Goal: Use online tool/utility: Utilize a website feature to perform a specific function

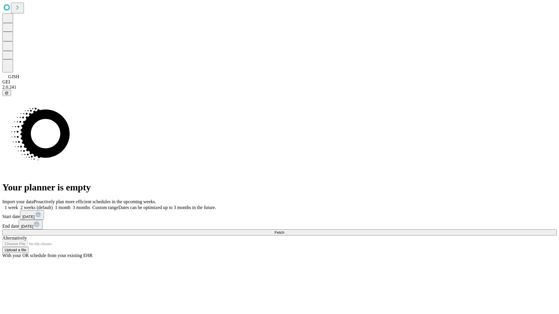
click at [284, 231] on span "Fetch" at bounding box center [280, 233] width 10 height 4
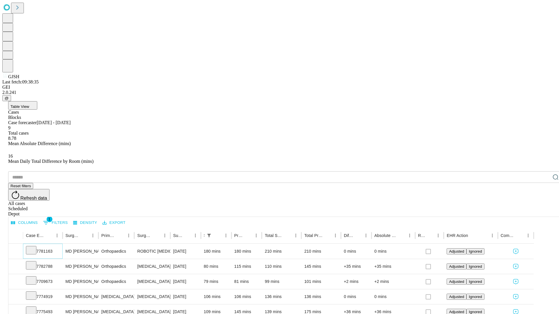
click at [34, 247] on icon at bounding box center [31, 250] width 6 height 6
